Goal: Information Seeking & Learning: Learn about a topic

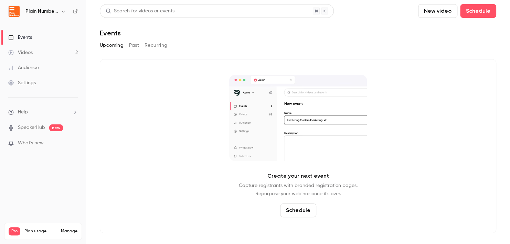
click at [135, 45] on button "Past" at bounding box center [134, 45] width 10 height 11
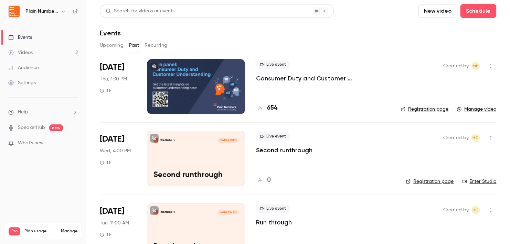
click at [292, 76] on p "Consumer Duty and Customer Understanding: a live discussion with the FCA includ…" at bounding box center [323, 78] width 134 height 8
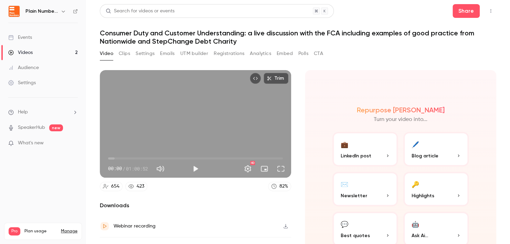
click at [234, 57] on button "Registrations" at bounding box center [229, 53] width 31 height 11
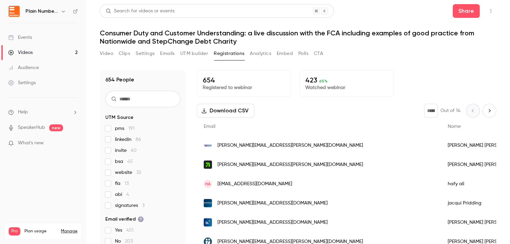
scroll to position [137, 0]
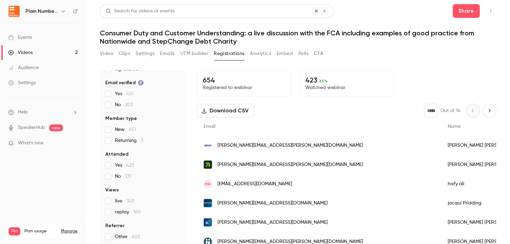
click at [106, 216] on label "replay 160" at bounding box center [142, 212] width 75 height 7
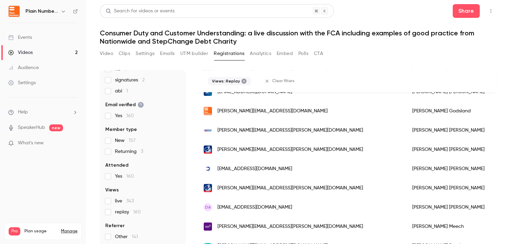
scroll to position [0, 0]
